Goal: Task Accomplishment & Management: Manage account settings

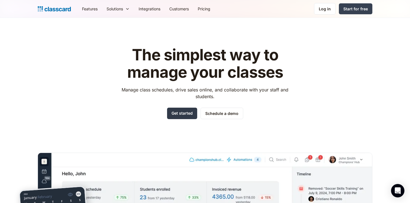
click at [180, 115] on link "Get started" at bounding box center [182, 112] width 30 height 11
click at [325, 9] on div "Log in" at bounding box center [325, 9] width 12 height 6
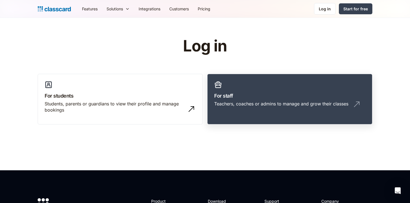
click at [295, 99] on h3 "For staff" at bounding box center [289, 96] width 151 height 8
